Goal: Find specific page/section: Find specific page/section

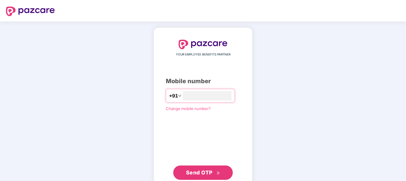
type input "**********"
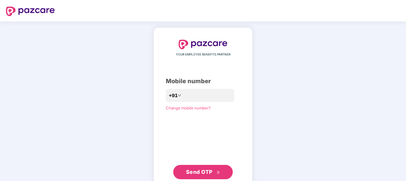
click at [200, 168] on span "Send OTP" at bounding box center [203, 172] width 34 height 8
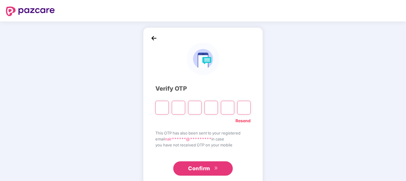
type input "*"
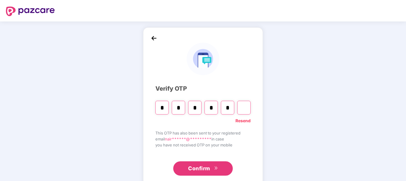
type input "*"
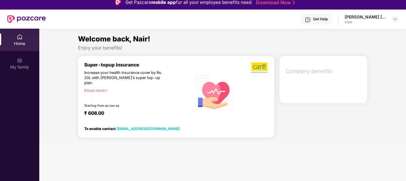
scroll to position [5, 0]
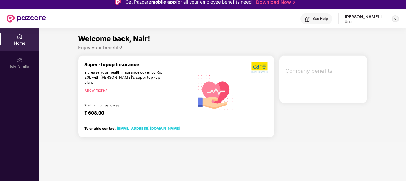
click at [393, 21] on img at bounding box center [395, 18] width 5 height 5
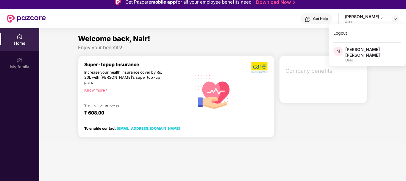
click at [332, 141] on section "Welcome back, Nair! Enjoy your benefits! Super-topup Insurance Increase your he…" at bounding box center [222, 118] width 367 height 181
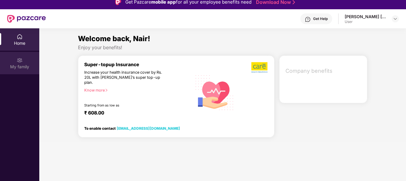
click at [12, 71] on div "My family" at bounding box center [19, 63] width 39 height 22
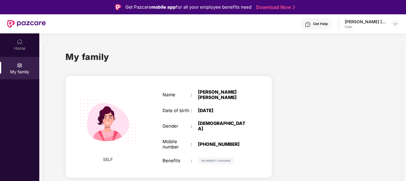
scroll to position [33, 0]
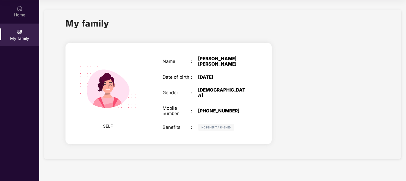
click at [213, 123] on img at bounding box center [216, 126] width 36 height 7
click at [23, 16] on div "Home" at bounding box center [19, 15] width 39 height 6
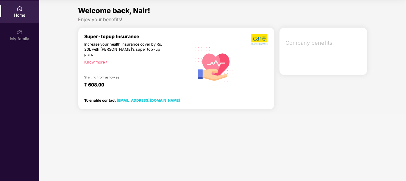
scroll to position [0, 0]
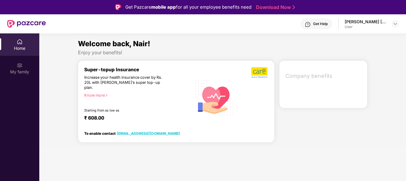
click at [25, 21] on img at bounding box center [26, 24] width 39 height 8
click at [26, 22] on img at bounding box center [26, 24] width 39 height 8
click at [395, 24] on img at bounding box center [395, 23] width 5 height 5
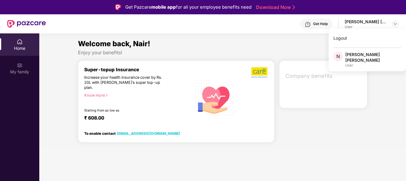
click at [360, 63] on div "User" at bounding box center [373, 65] width 56 height 5
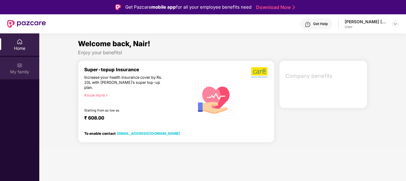
click at [12, 68] on div "My family" at bounding box center [19, 68] width 39 height 22
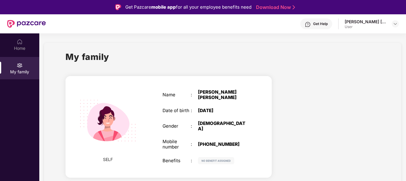
click at [361, 29] on div "Get Help Nair Laxmi Narayanankutty User" at bounding box center [222, 23] width 353 height 19
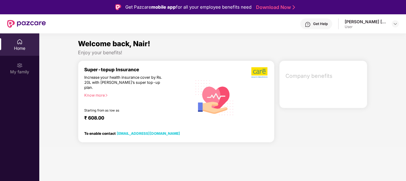
click at [386, 23] on div "[PERSON_NAME] [PERSON_NAME]" at bounding box center [366, 22] width 42 height 6
click at [390, 23] on div "Nair Laxmi Narayanankutty User" at bounding box center [372, 24] width 54 height 10
drag, startPoint x: 397, startPoint y: 21, endPoint x: 396, endPoint y: 25, distance: 4.0
click at [396, 25] on div at bounding box center [395, 23] width 7 height 7
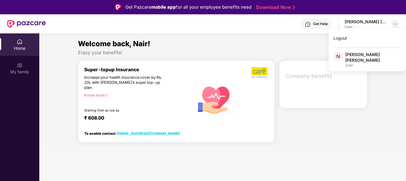
click at [396, 25] on img at bounding box center [395, 23] width 5 height 5
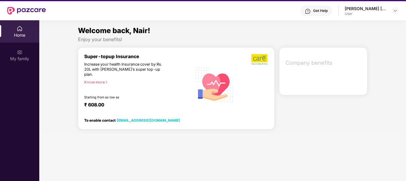
scroll to position [33, 0]
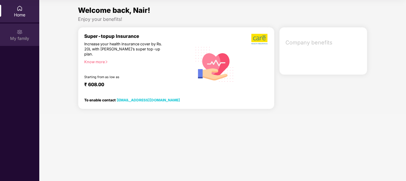
click at [18, 27] on div "My family" at bounding box center [19, 35] width 39 height 22
